Goal: Task Accomplishment & Management: Complete application form

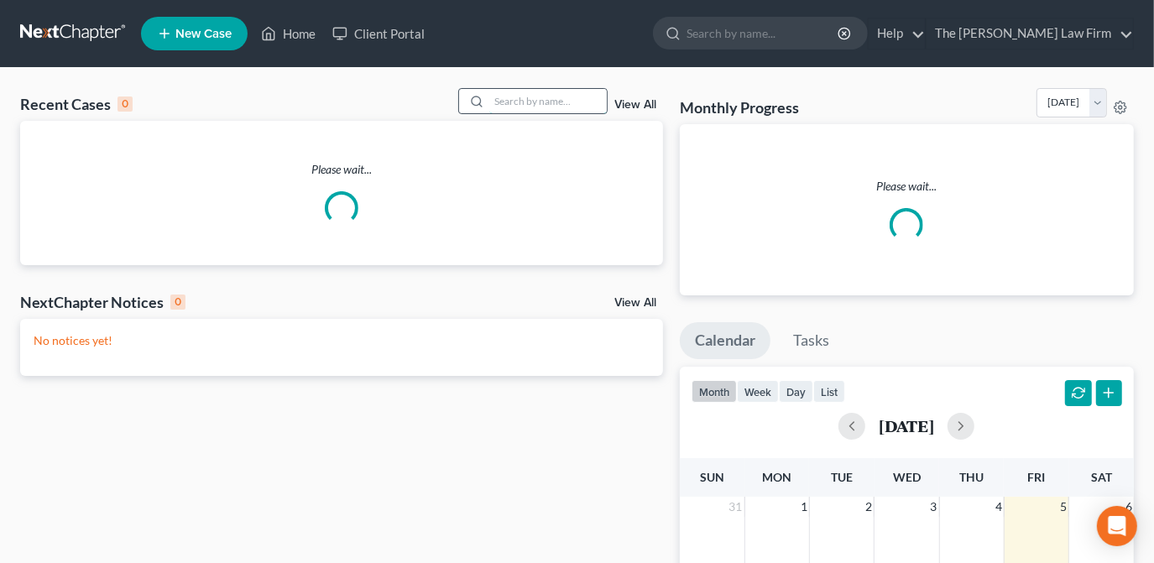
click at [509, 101] on input "search" at bounding box center [548, 101] width 118 height 24
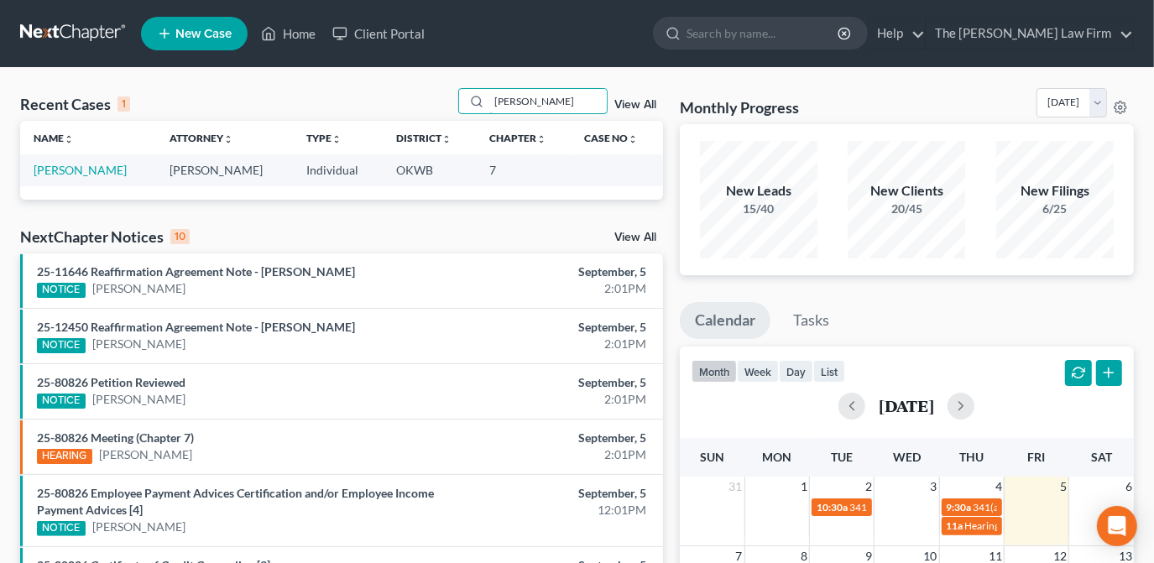
type input "[PERSON_NAME]"
click at [95, 178] on td "[PERSON_NAME]" at bounding box center [88, 169] width 136 height 31
click at [97, 170] on link "[PERSON_NAME]" at bounding box center [80, 170] width 93 height 14
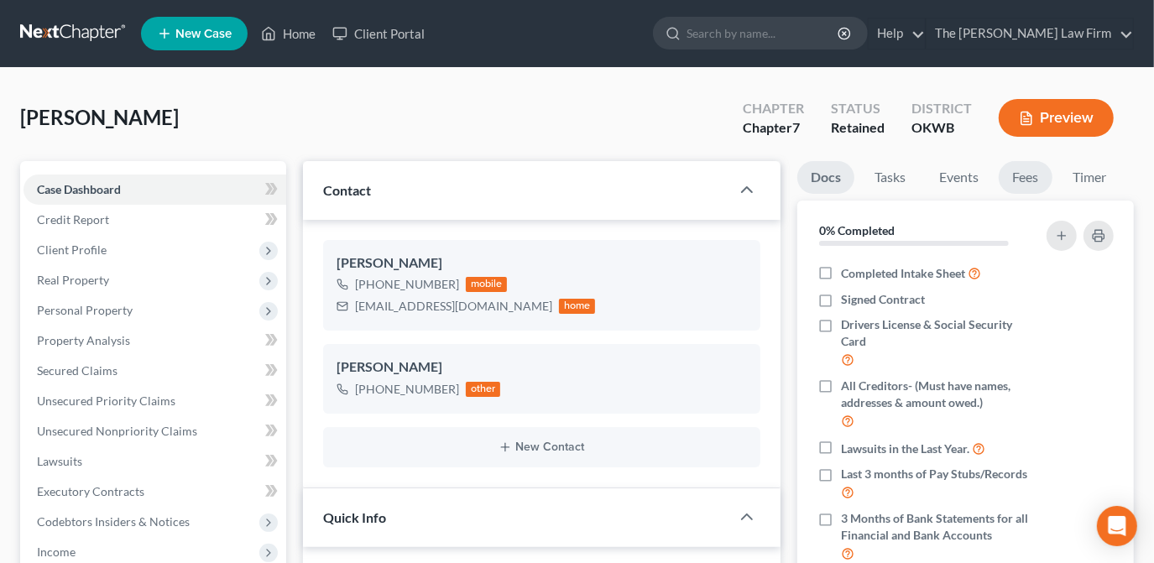
click at [1027, 175] on link "Fees" at bounding box center [1026, 177] width 54 height 33
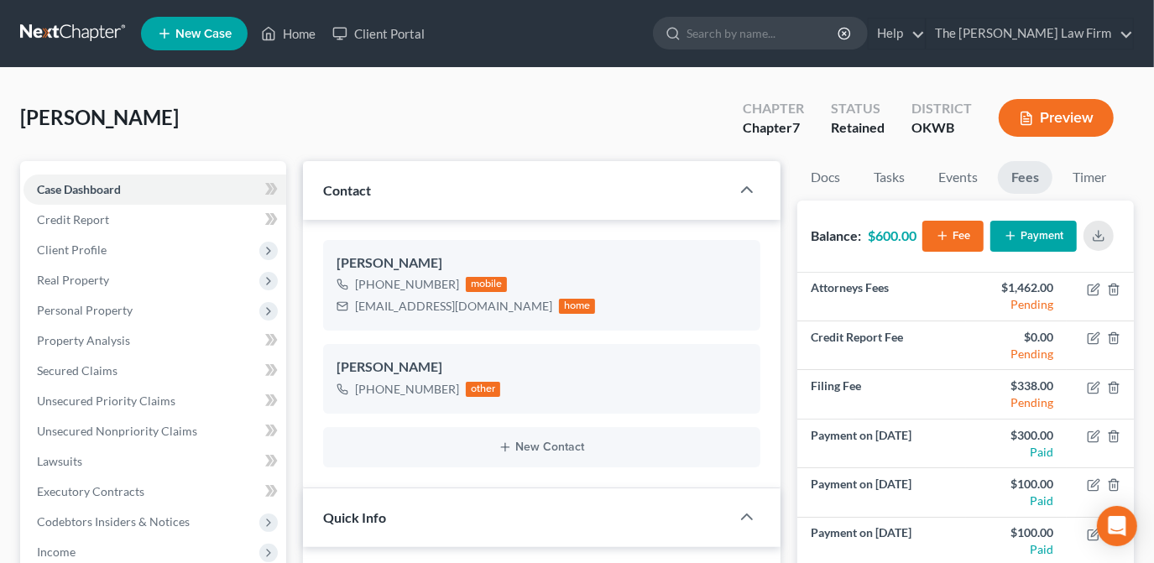
click at [1057, 240] on button "Payment" at bounding box center [1034, 236] width 86 height 31
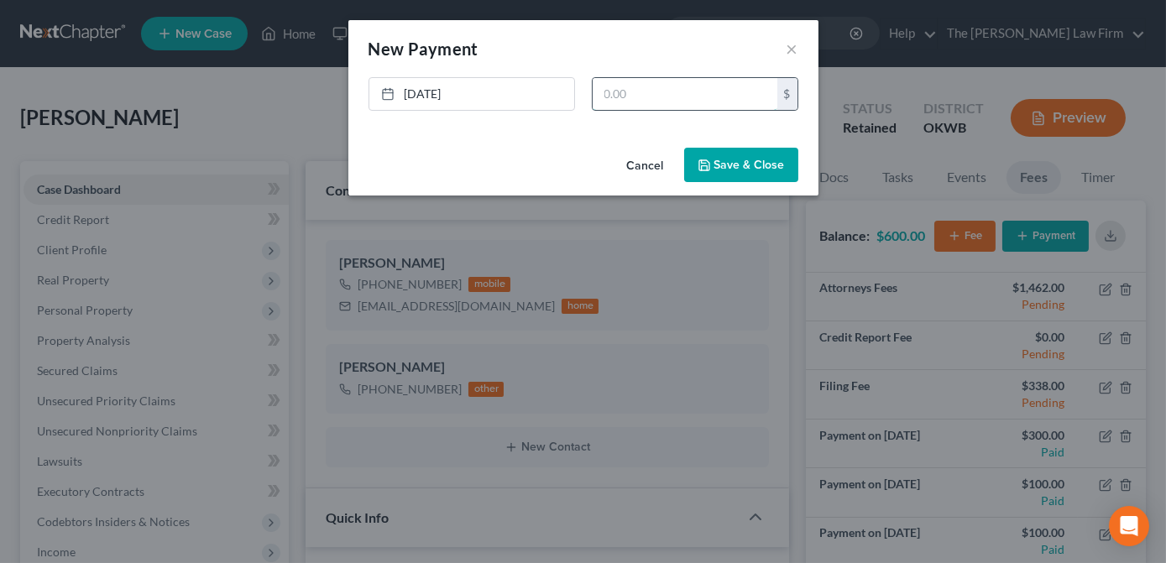
click at [715, 105] on input "text" at bounding box center [685, 94] width 185 height 32
type input "100.00"
click at [723, 161] on button "Save & Close" at bounding box center [741, 165] width 114 height 35
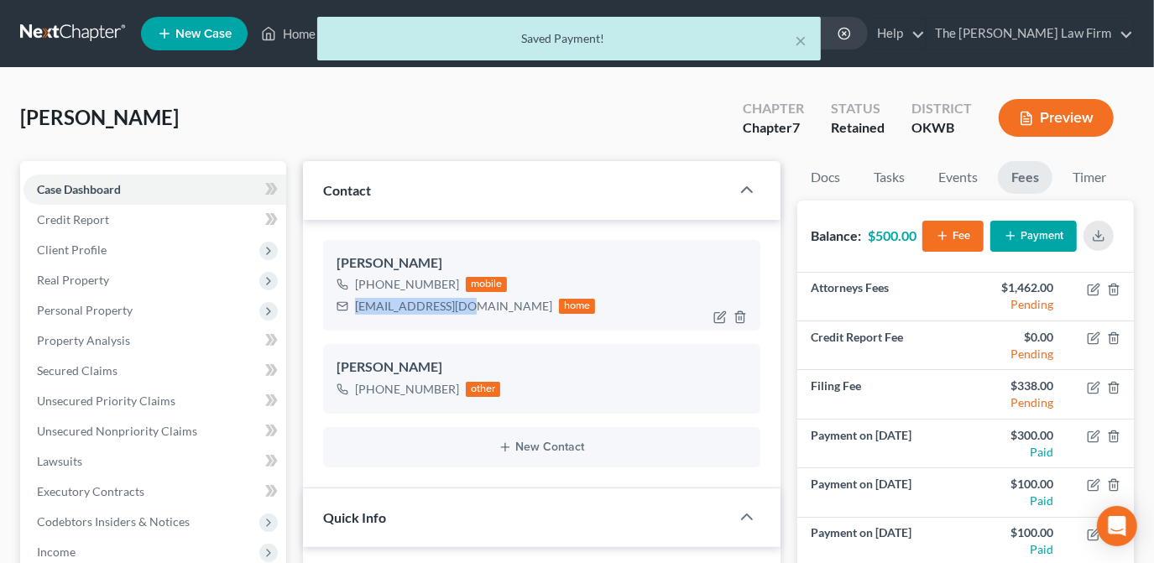
drag, startPoint x: 463, startPoint y: 310, endPoint x: 353, endPoint y: 312, distance: 110.9
click at [353, 312] on div "[EMAIL_ADDRESS][DOMAIN_NAME] home" at bounding box center [466, 307] width 259 height 22
drag, startPoint x: 353, startPoint y: 312, endPoint x: 396, endPoint y: 305, distance: 44.3
copy div "[EMAIL_ADDRESS][DOMAIN_NAME]"
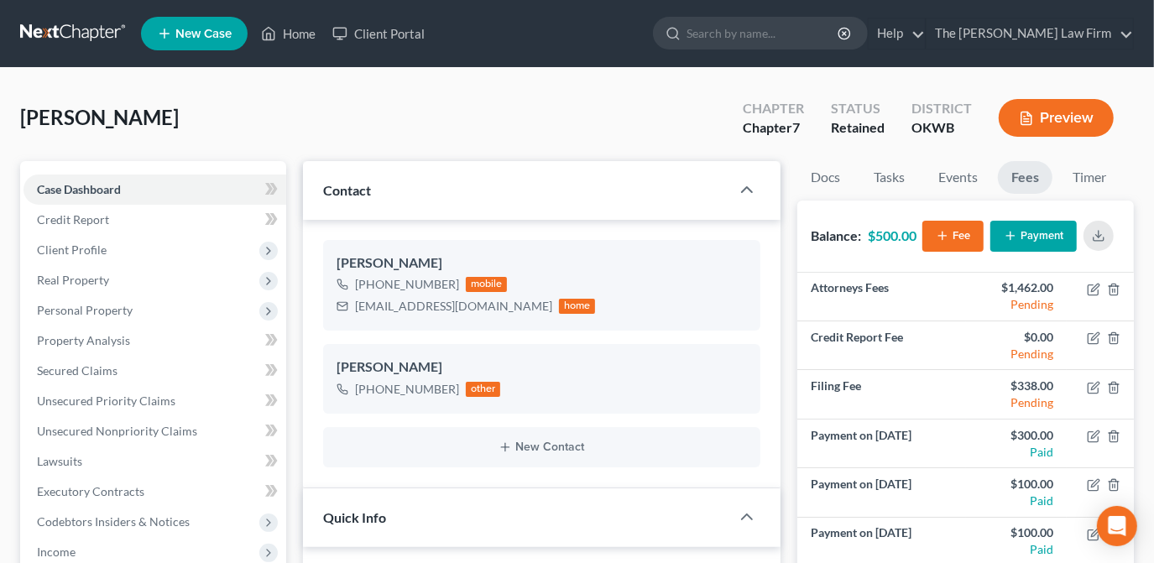
click at [688, 136] on div "[PERSON_NAME] Upgraded Chapter Chapter 7 Status Retained District OKWB Preview" at bounding box center [577, 124] width 1114 height 73
click at [306, 29] on link "Home" at bounding box center [288, 33] width 71 height 30
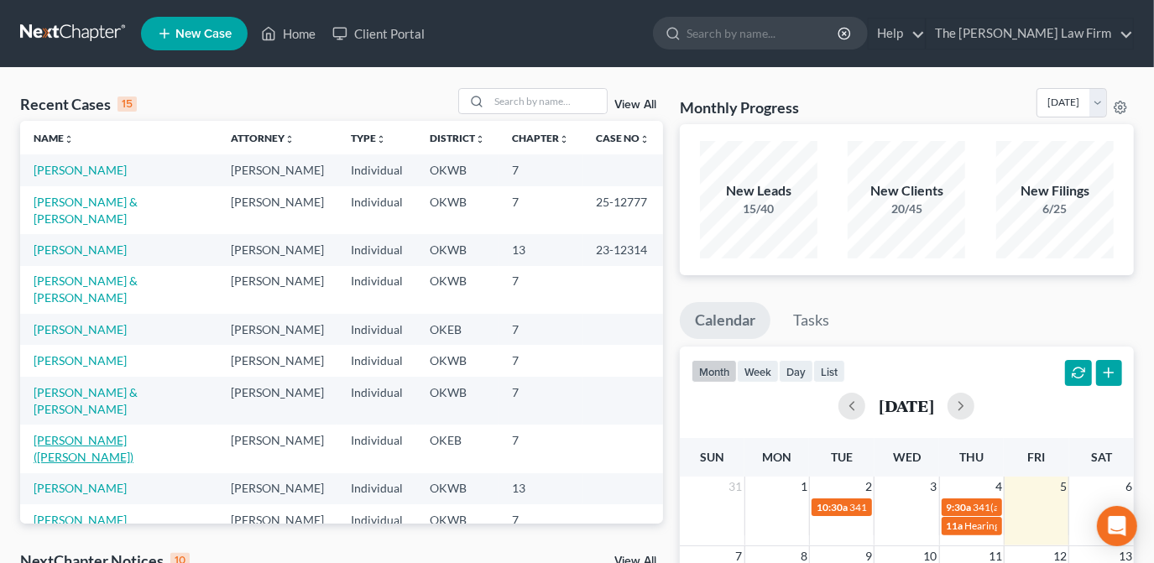
click at [109, 433] on link "[PERSON_NAME] ([PERSON_NAME])" at bounding box center [84, 448] width 100 height 31
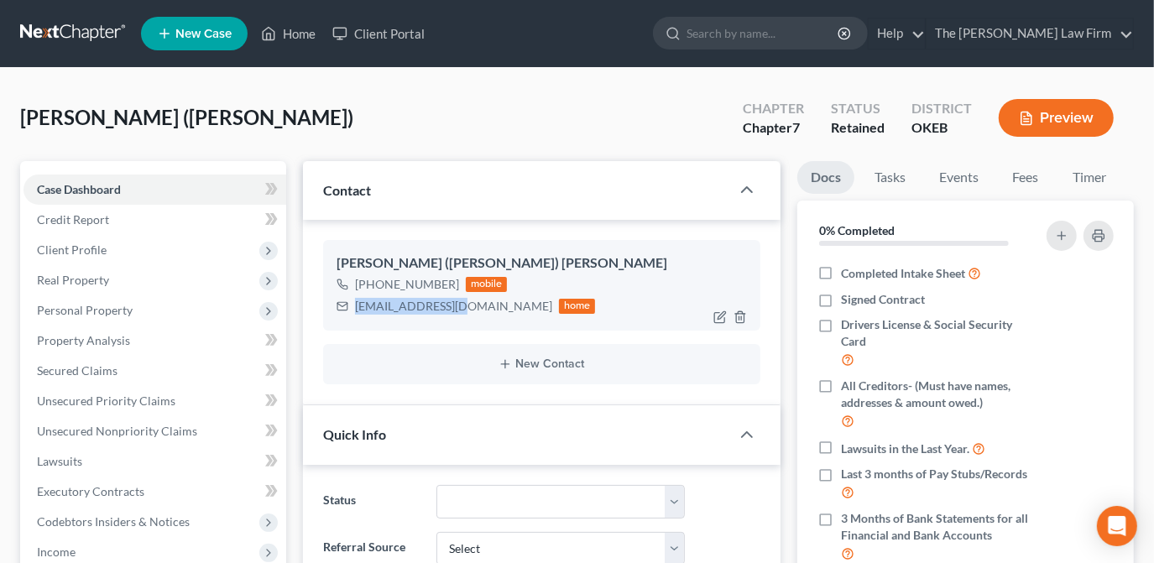
drag, startPoint x: 462, startPoint y: 307, endPoint x: 356, endPoint y: 299, distance: 106.1
click at [356, 299] on div "[EMAIL_ADDRESS][DOMAIN_NAME]" at bounding box center [453, 306] width 197 height 17
drag, startPoint x: 356, startPoint y: 299, endPoint x: 374, endPoint y: 301, distance: 17.7
copy div "[EMAIL_ADDRESS][DOMAIN_NAME]"
click at [514, 122] on div "[PERSON_NAME] ([PERSON_NAME]) Upgraded Chapter Chapter 7 Status Retained Distri…" at bounding box center [577, 124] width 1114 height 73
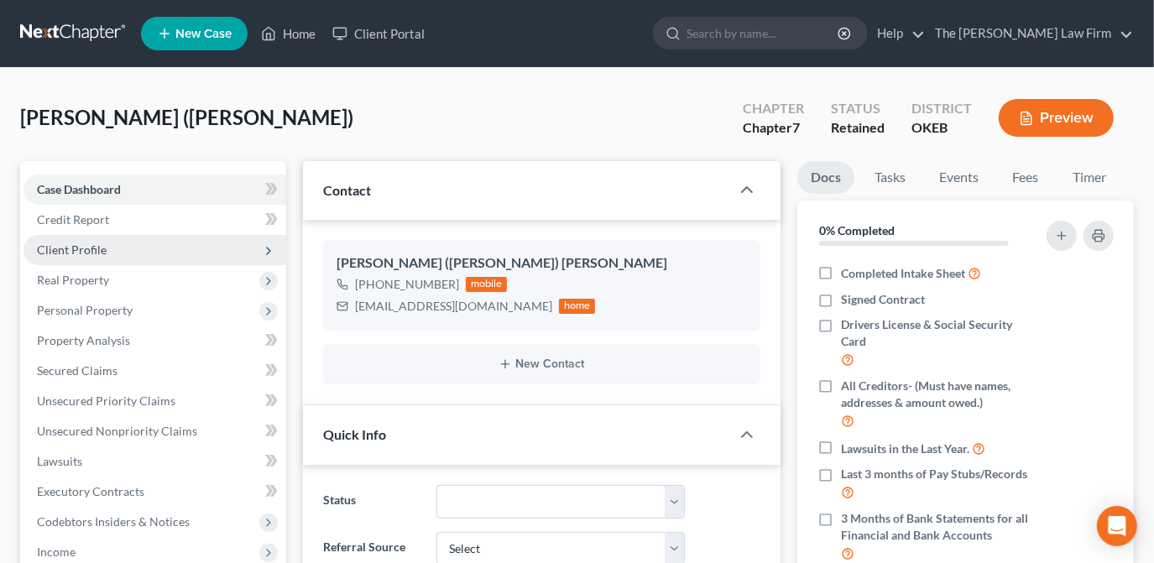
click at [179, 254] on span "Client Profile" at bounding box center [155, 250] width 263 height 30
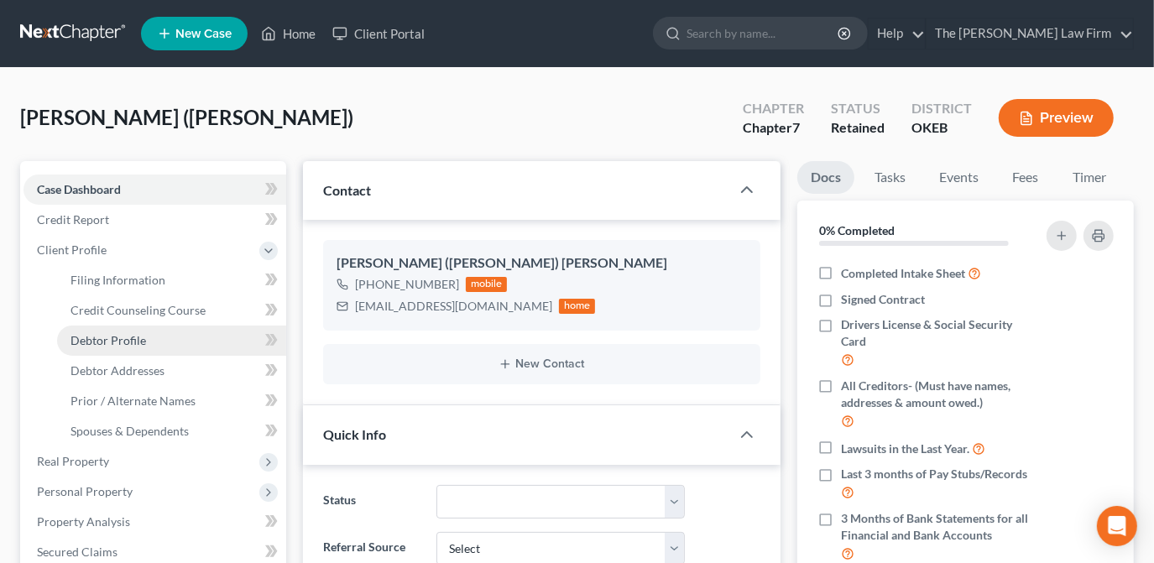
click at [184, 335] on link "Debtor Profile" at bounding box center [171, 341] width 229 height 30
select select "0"
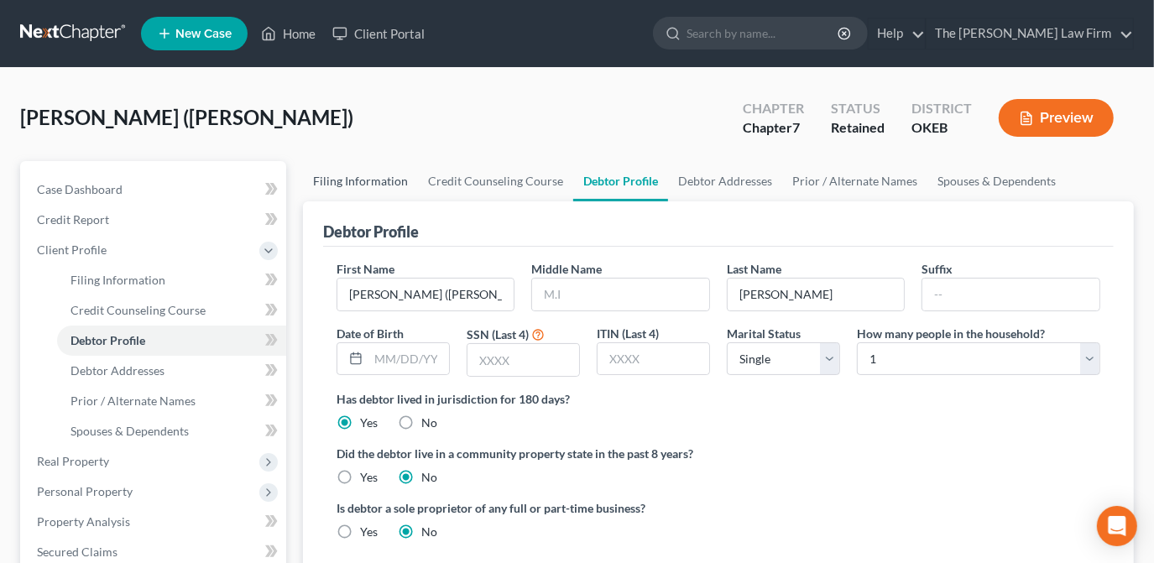
click at [348, 178] on link "Filing Information" at bounding box center [360, 181] width 115 height 40
select select "1"
select select "0"
select select "37"
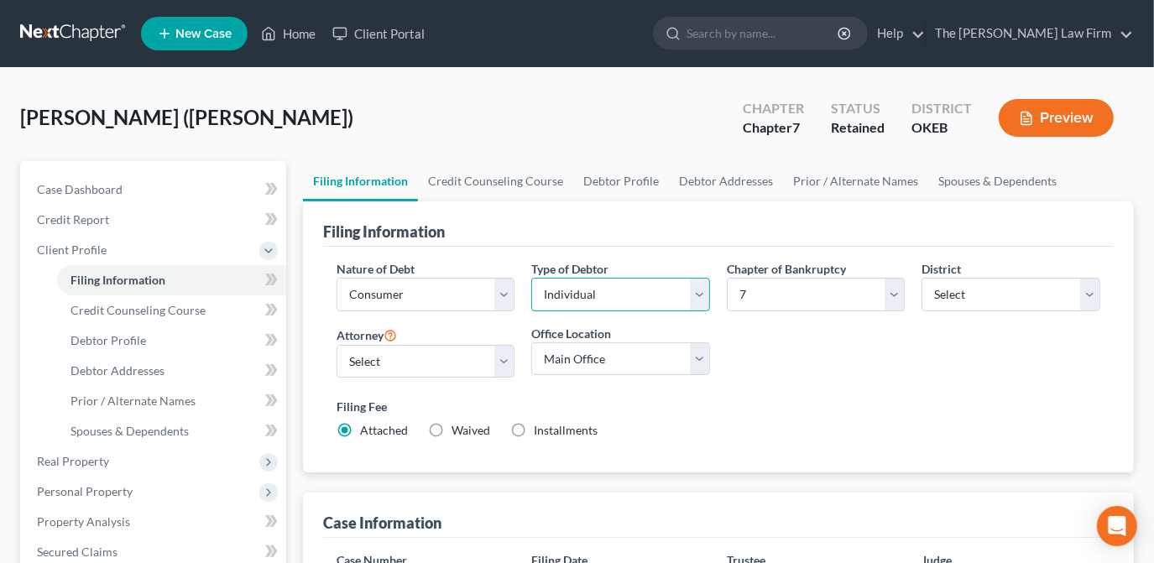
click at [551, 298] on select "Select Individual Joint" at bounding box center [620, 295] width 179 height 34
select select "1"
click at [531, 311] on select "Select Individual Joint" at bounding box center [620, 295] width 179 height 34
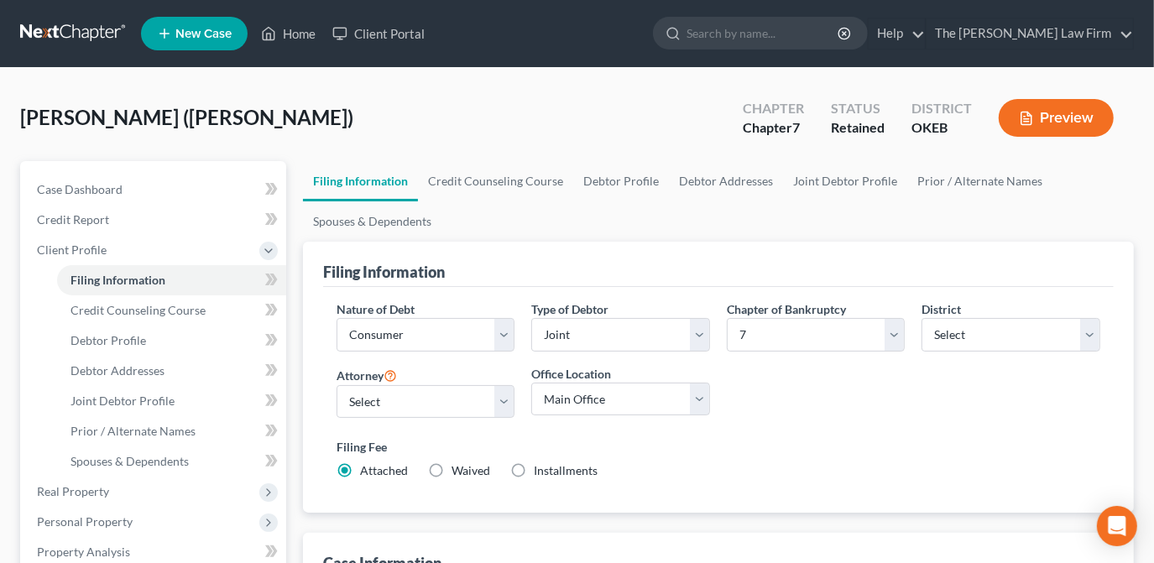
click at [589, 106] on div "[PERSON_NAME] ([PERSON_NAME]) Upgraded Chapter Chapter 7 Status Retained Distri…" at bounding box center [577, 124] width 1114 height 73
click at [806, 181] on link "Joint Debtor Profile" at bounding box center [845, 181] width 124 height 40
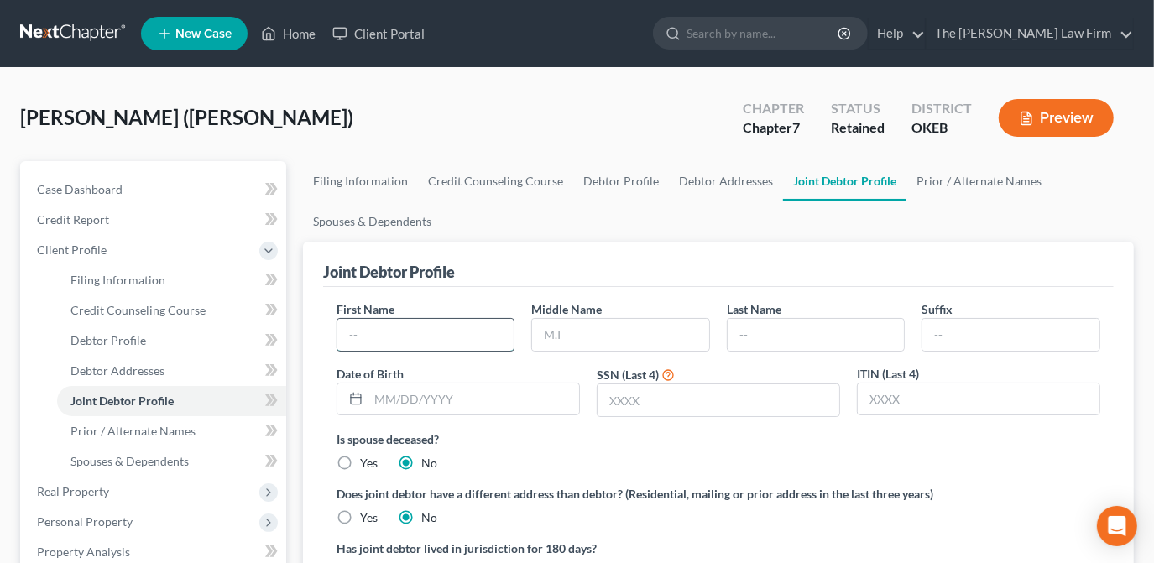
click at [374, 332] on input "text" at bounding box center [426, 335] width 177 height 32
type input "[PERSON_NAME]"
click at [777, 329] on input "text" at bounding box center [816, 335] width 177 height 32
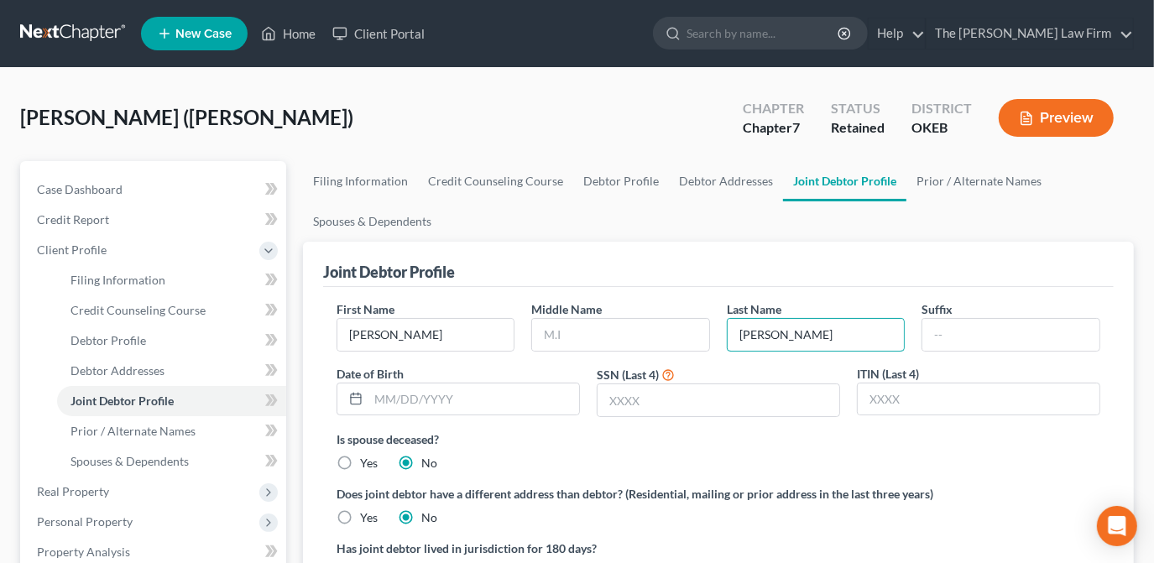
type input "[PERSON_NAME]"
drag, startPoint x: 730, startPoint y: 268, endPoint x: 717, endPoint y: 272, distance: 13.3
click at [726, 268] on div "Joint Debtor Profile" at bounding box center [718, 264] width 791 height 45
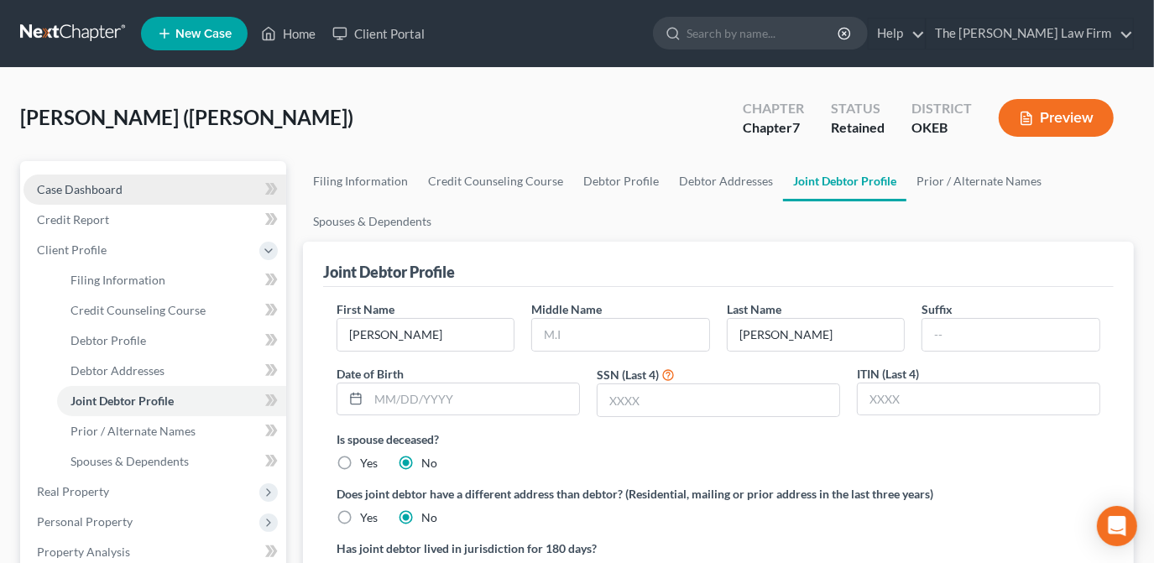
click at [120, 198] on link "Case Dashboard" at bounding box center [155, 190] width 263 height 30
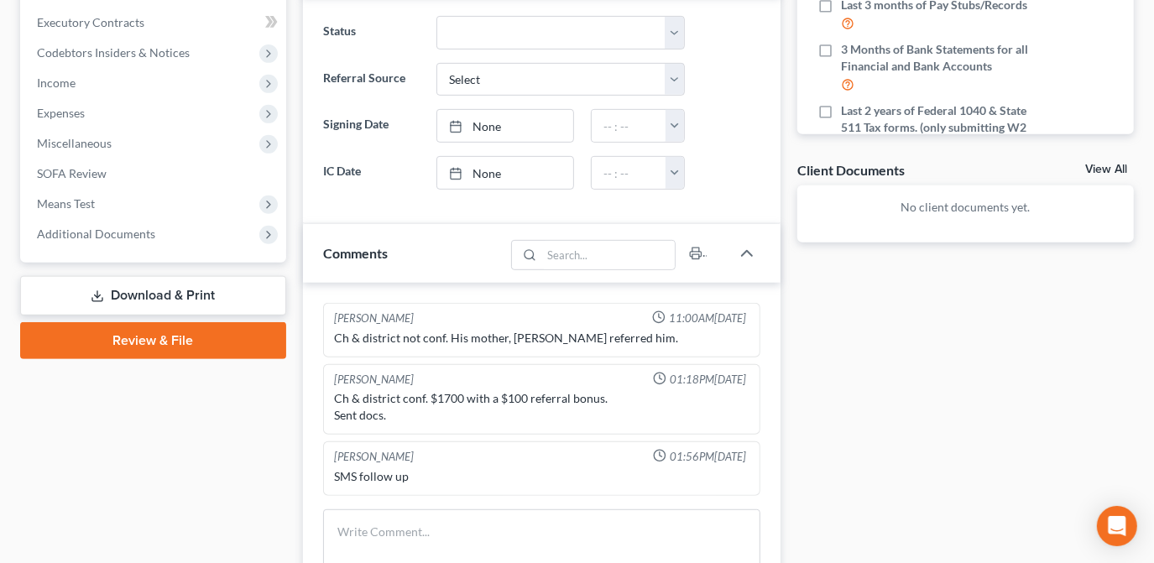
scroll to position [763, 0]
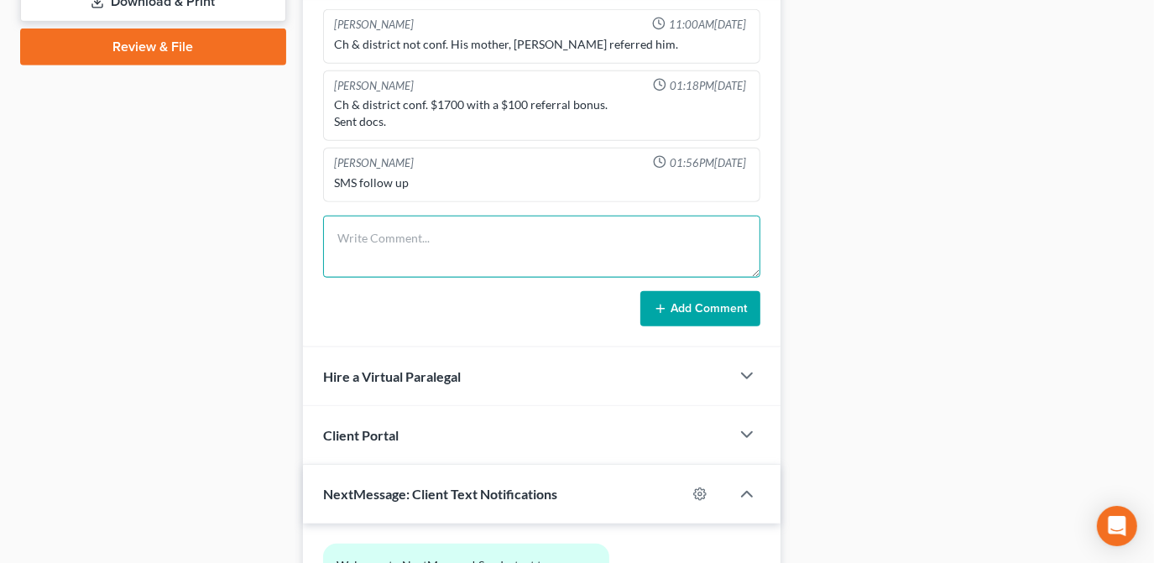
click at [437, 249] on textarea at bounding box center [541, 247] width 437 height 62
click at [369, 233] on textarea "Switch to joint, added wife, resent LOR with wifes name per clients request. =)" at bounding box center [541, 247] width 437 height 62
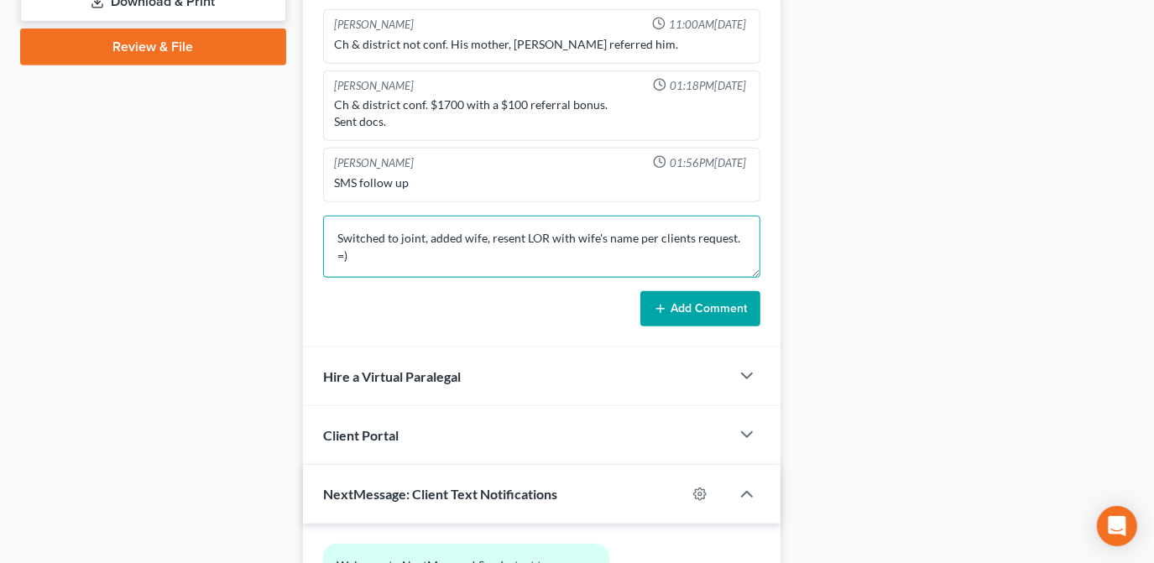
drag, startPoint x: 602, startPoint y: 232, endPoint x: 582, endPoint y: 232, distance: 20.2
click at [577, 232] on textarea "Switched to joint, added wife, resent LOR with wife's name per clients request.…" at bounding box center [541, 247] width 437 height 62
click at [619, 234] on textarea "Switched to joint, added wife, resent [PERSON_NAME] with her name per clients r…" at bounding box center [541, 247] width 437 height 62
click at [624, 235] on textarea "Switched to joint, added wife, resent [PERSON_NAME] with her name per clients r…" at bounding box center [541, 247] width 437 height 62
click at [634, 245] on textarea "Switched to joint, added wife, resent [PERSON_NAME] with her name addded per cl…" at bounding box center [541, 247] width 437 height 62
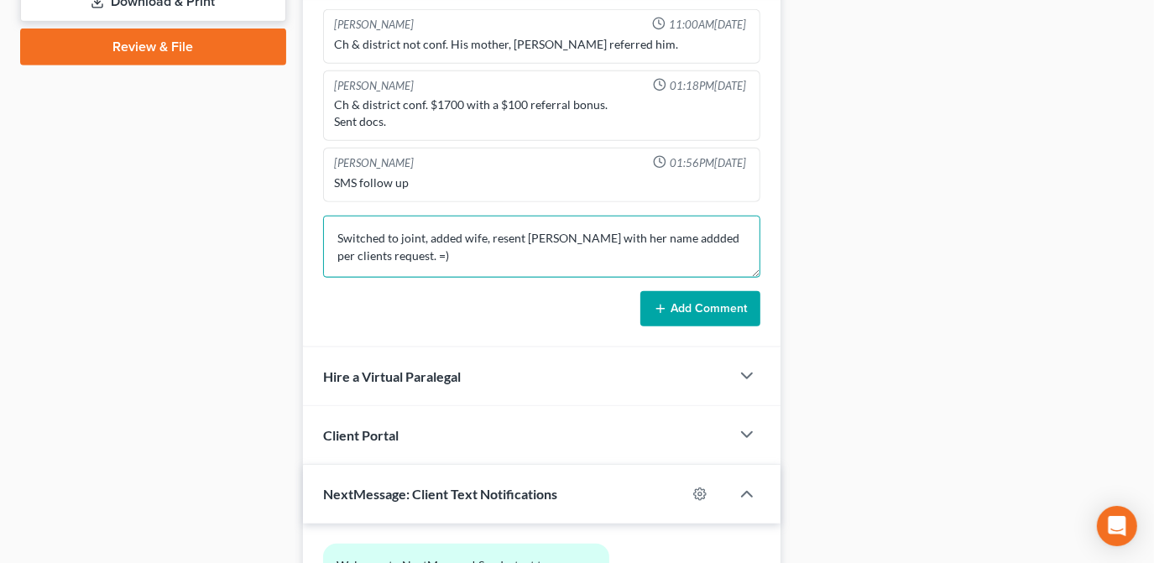
type textarea "Switched to joint, added wife, resent [PERSON_NAME] with her name addded per cl…"
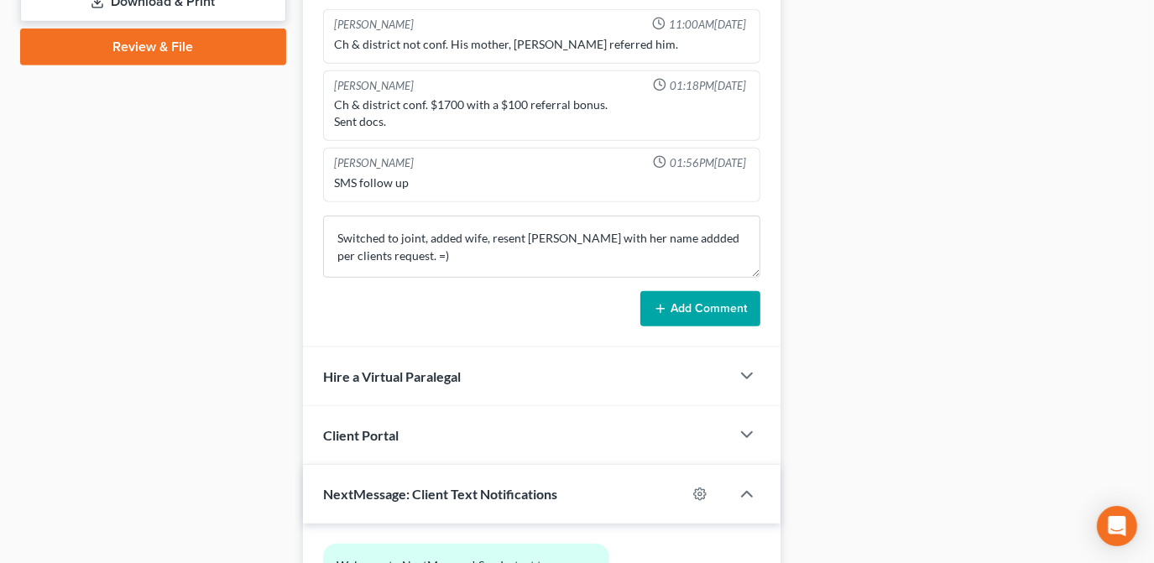
drag, startPoint x: 709, startPoint y: 296, endPoint x: 779, endPoint y: 302, distance: 70.8
click at [706, 297] on button "Add Comment" at bounding box center [701, 308] width 120 height 35
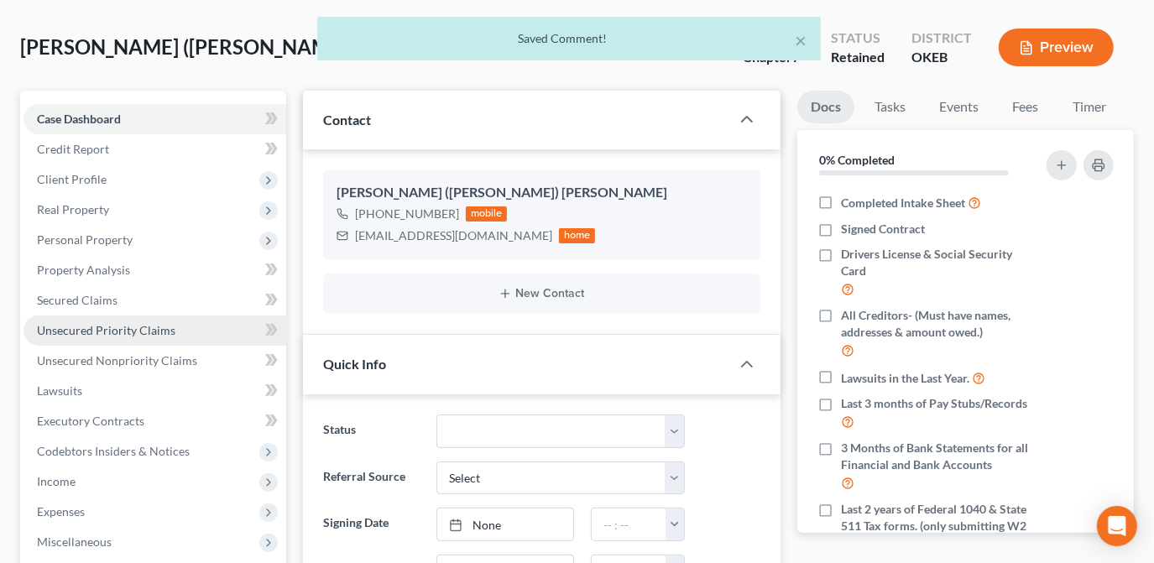
scroll to position [0, 0]
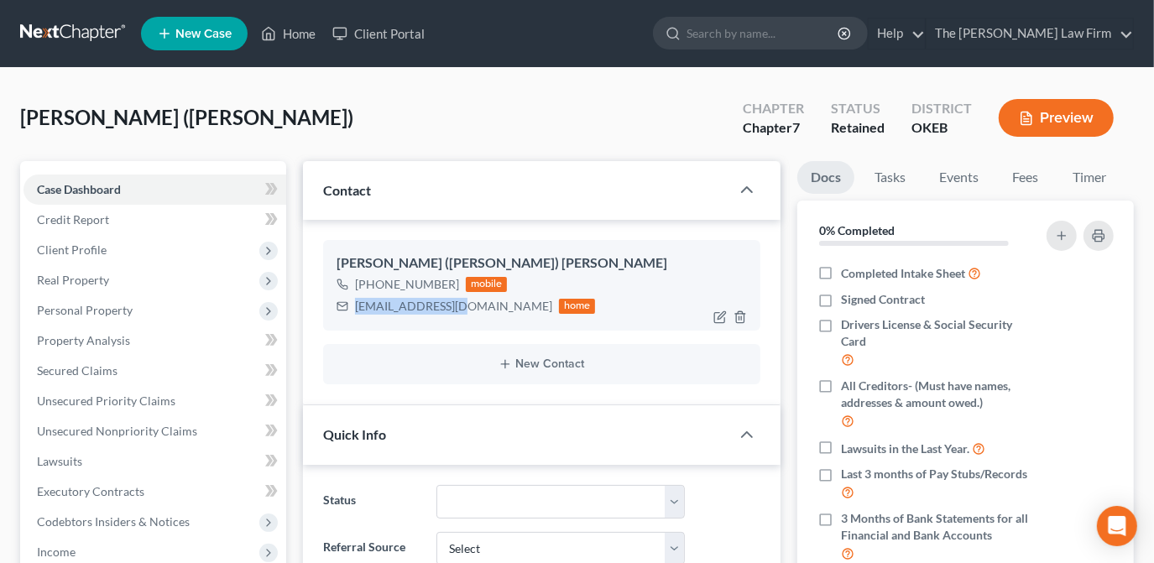
drag, startPoint x: 466, startPoint y: 305, endPoint x: 355, endPoint y: 312, distance: 111.1
click at [355, 312] on div "[EMAIL_ADDRESS][DOMAIN_NAME] home" at bounding box center [466, 307] width 259 height 22
drag, startPoint x: 356, startPoint y: 312, endPoint x: 368, endPoint y: 307, distance: 12.8
copy div "[EMAIL_ADDRESS][DOMAIN_NAME]"
click at [408, 123] on div "[PERSON_NAME] ([PERSON_NAME]) Upgraded Chapter Chapter 7 Status Retained Distri…" at bounding box center [577, 124] width 1114 height 73
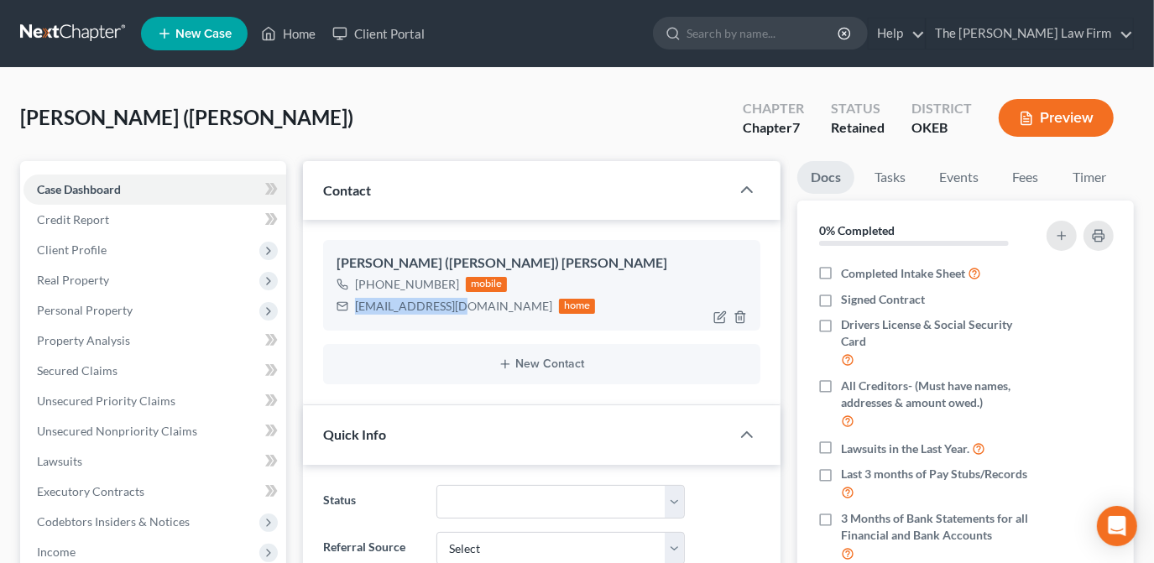
drag, startPoint x: 462, startPoint y: 306, endPoint x: 357, endPoint y: 296, distance: 105.4
click at [357, 298] on div "[EMAIL_ADDRESS][DOMAIN_NAME]" at bounding box center [453, 306] width 197 height 17
drag, startPoint x: 369, startPoint y: 297, endPoint x: 381, endPoint y: 303, distance: 13.1
copy div "[EMAIL_ADDRESS][DOMAIN_NAME]"
click at [370, 127] on div "[PERSON_NAME] ([PERSON_NAME]) Upgraded Chapter Chapter 7 Status Retained Distri…" at bounding box center [577, 124] width 1114 height 73
